Goal: Task Accomplishment & Management: Use online tool/utility

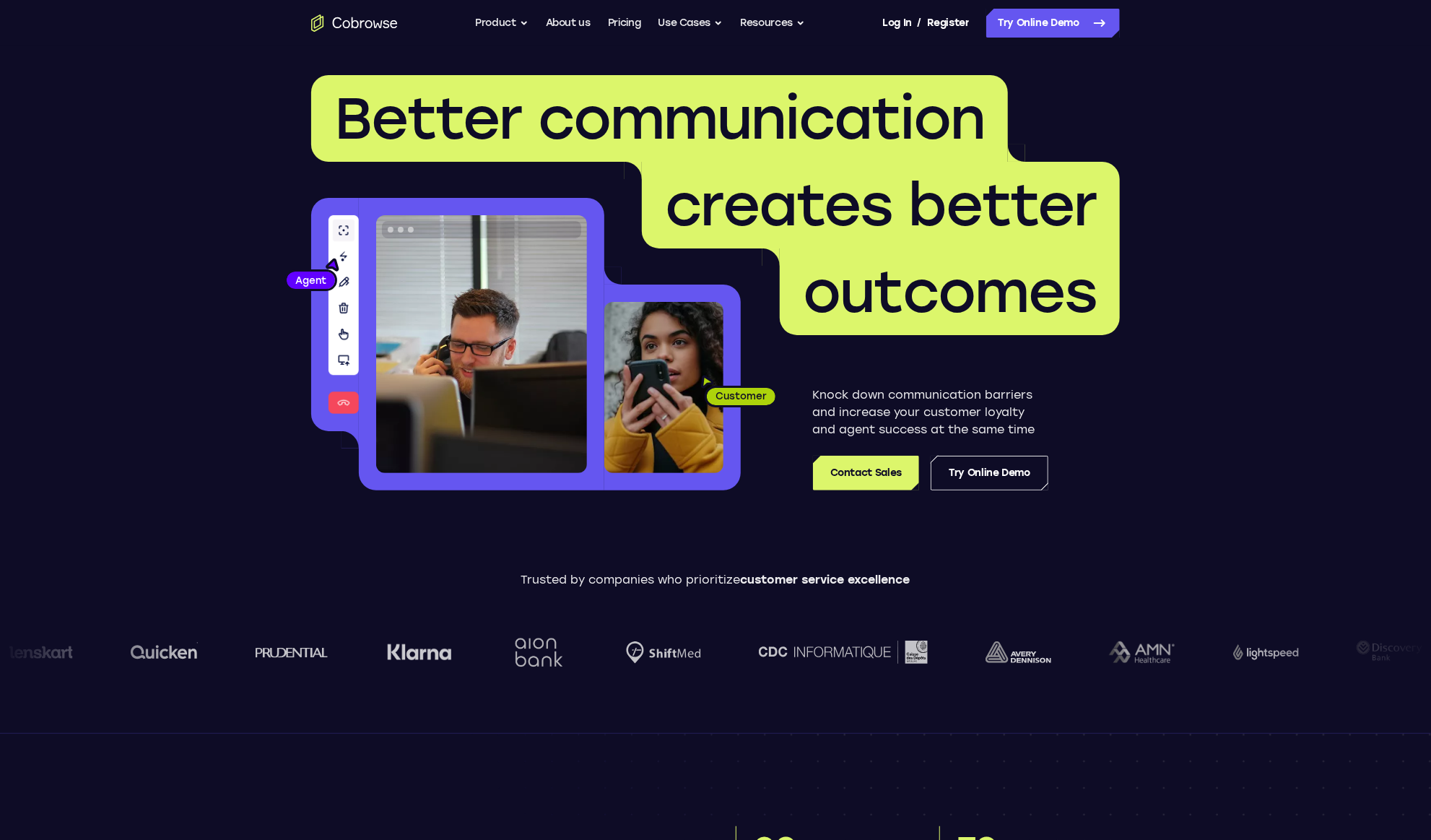
scroll to position [3, 0]
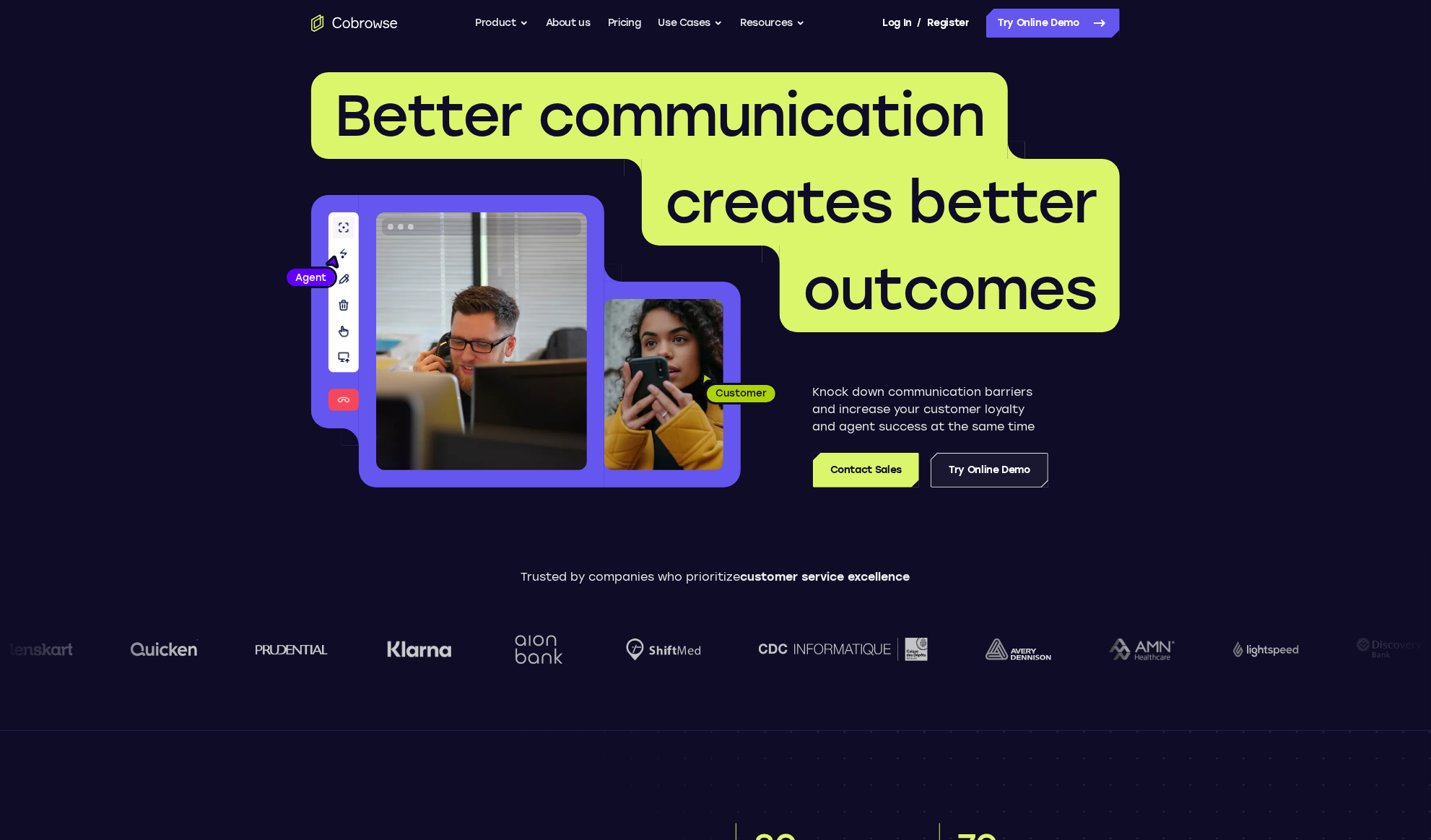
click at [976, 467] on link "Try Online Demo" at bounding box center [990, 470] width 118 height 35
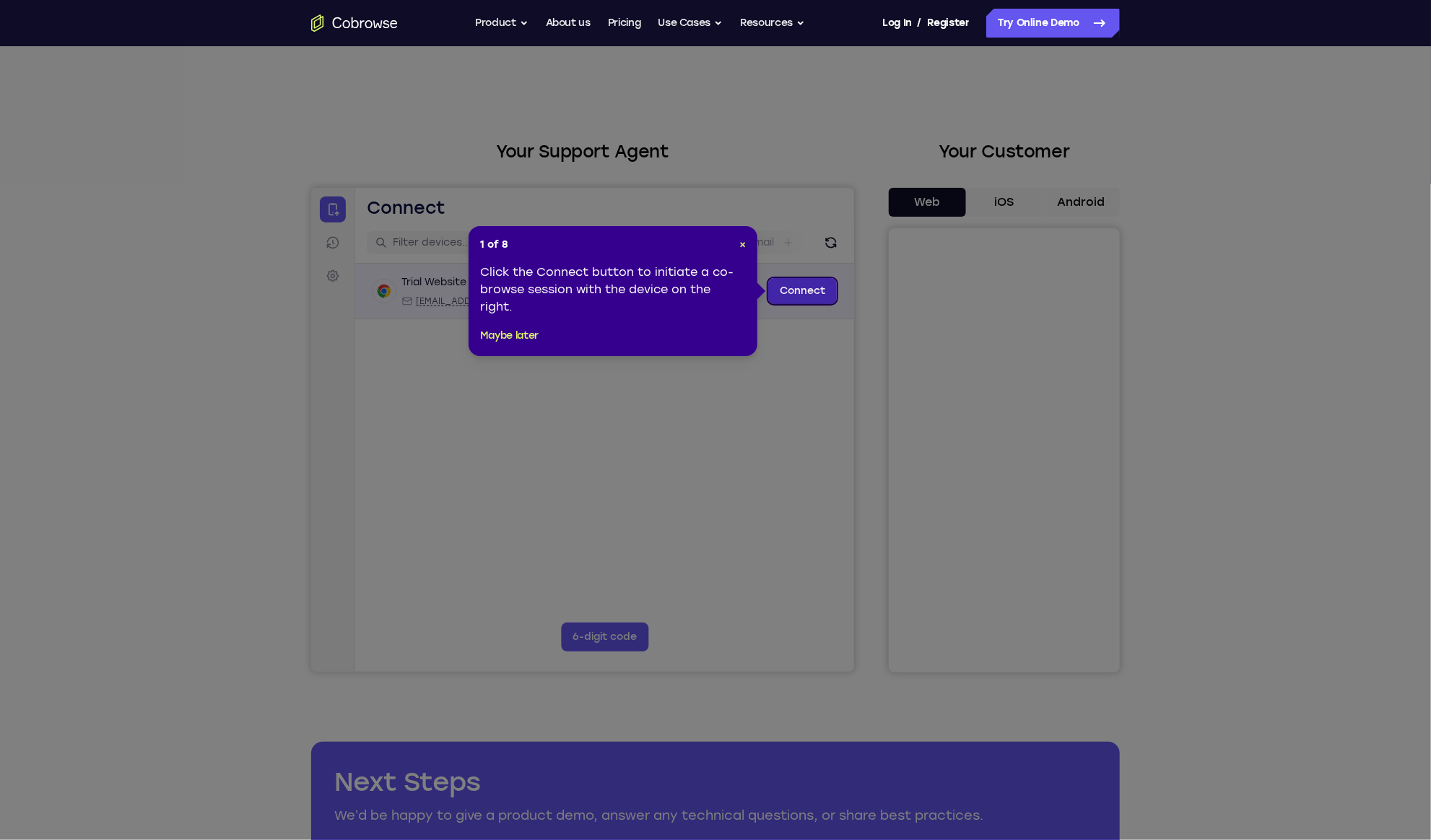
click at [796, 293] on link "Connect" at bounding box center [801, 290] width 68 height 26
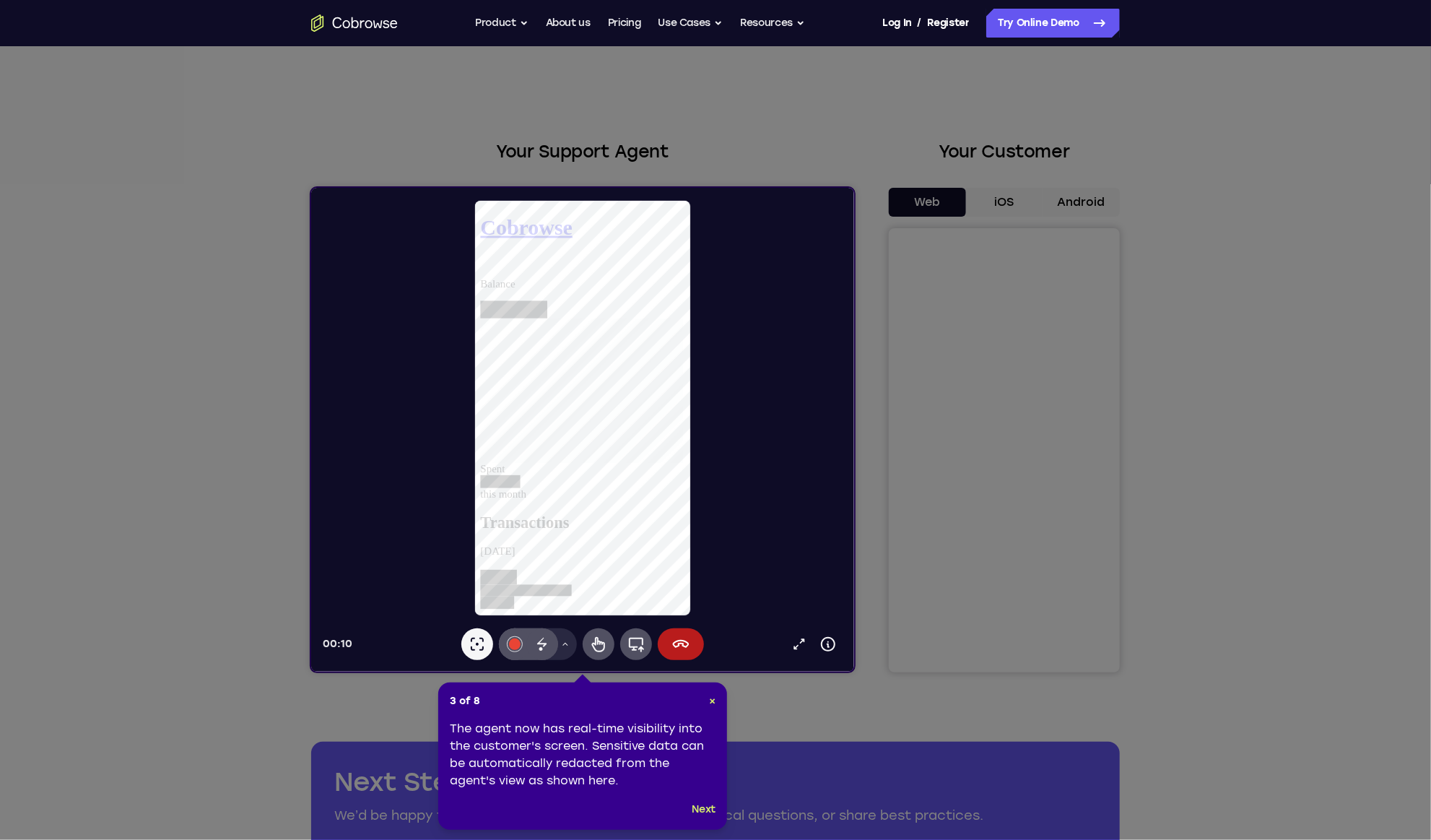
click at [995, 207] on icon at bounding box center [721, 420] width 1442 height 840
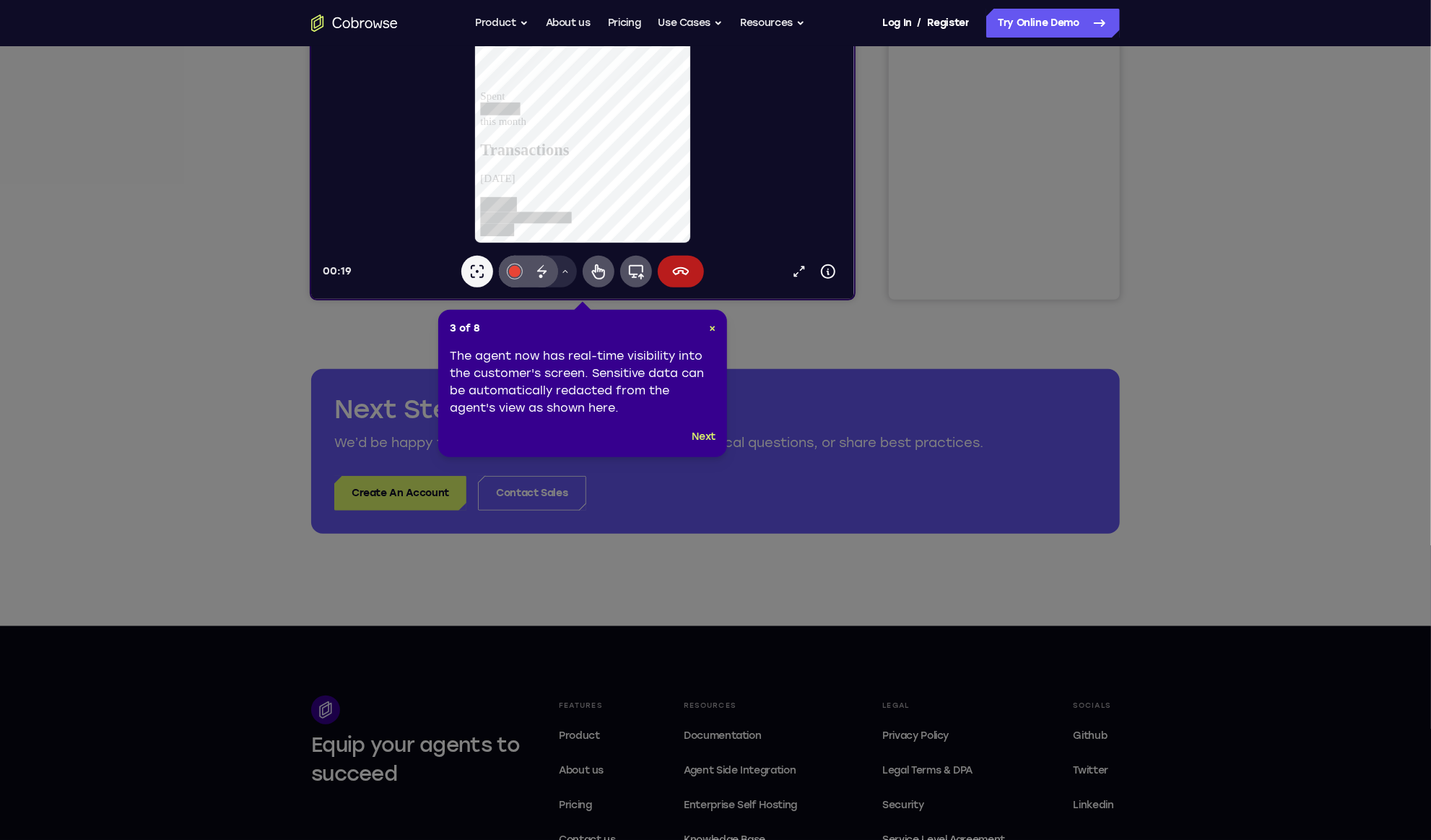
scroll to position [372, 0]
click at [708, 439] on button "Next" at bounding box center [704, 438] width 24 height 17
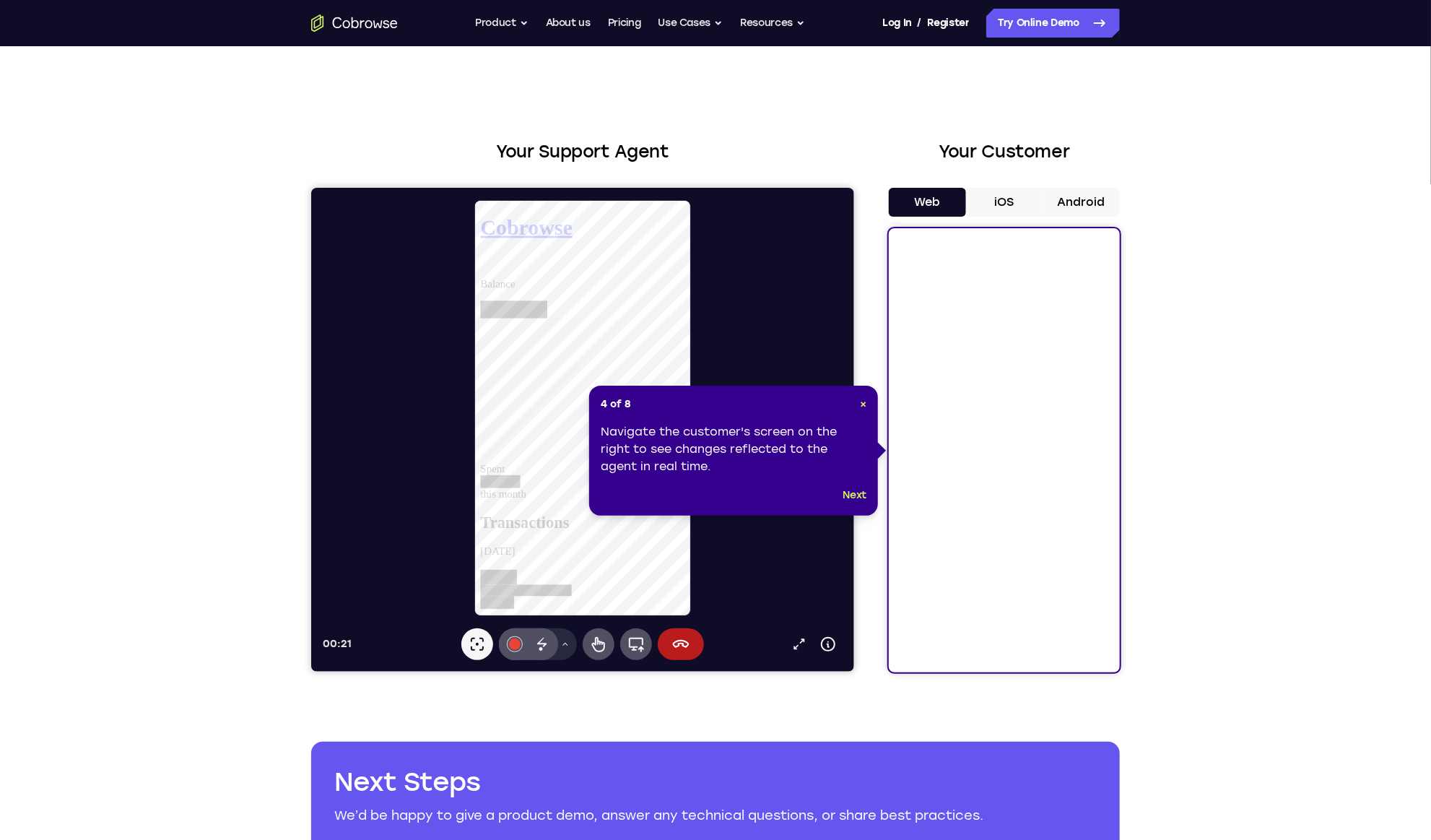
scroll to position [4, 0]
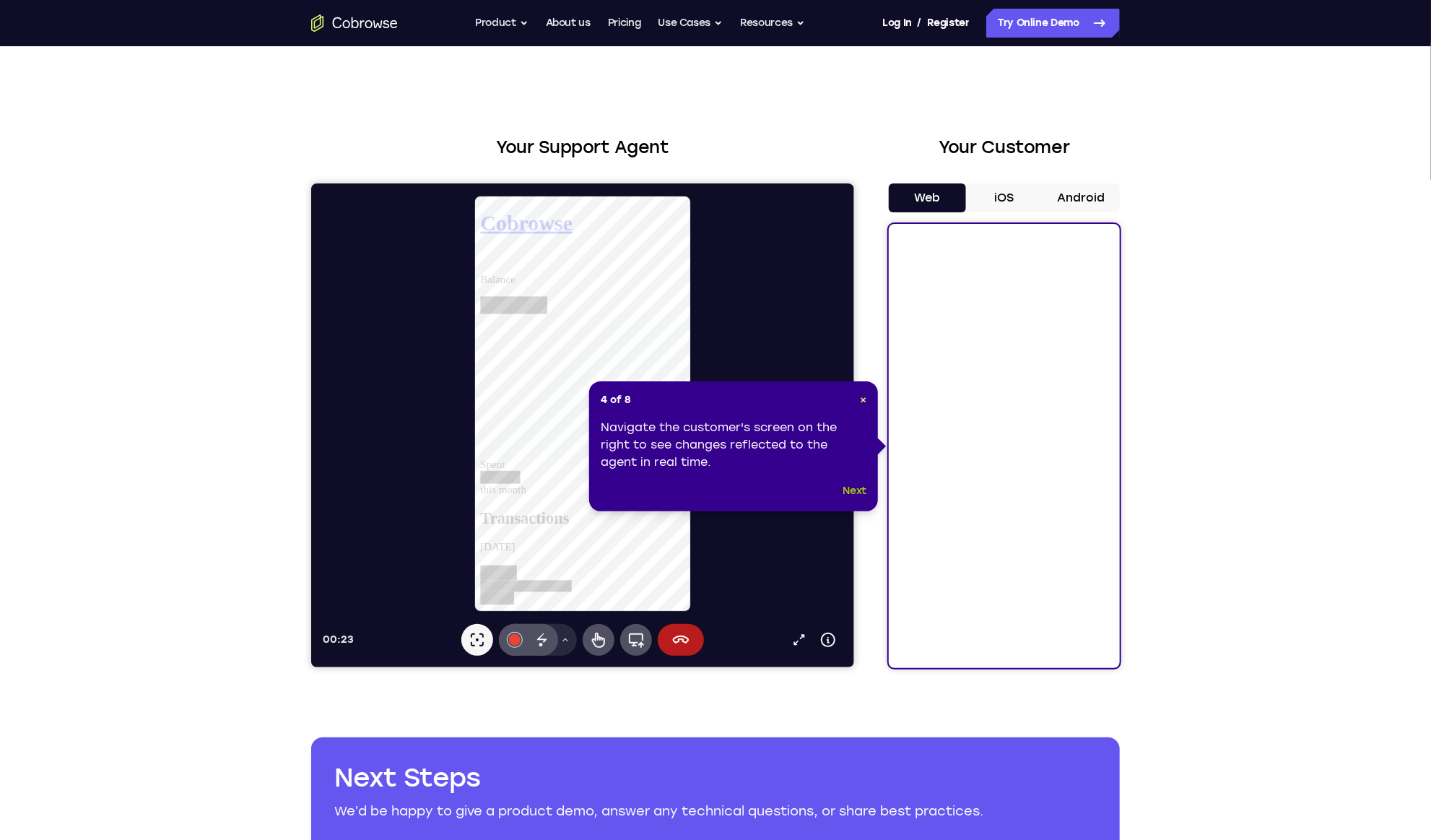
click at [860, 487] on button "Next" at bounding box center [856, 491] width 24 height 17
